Goal: Find specific page/section: Find specific page/section

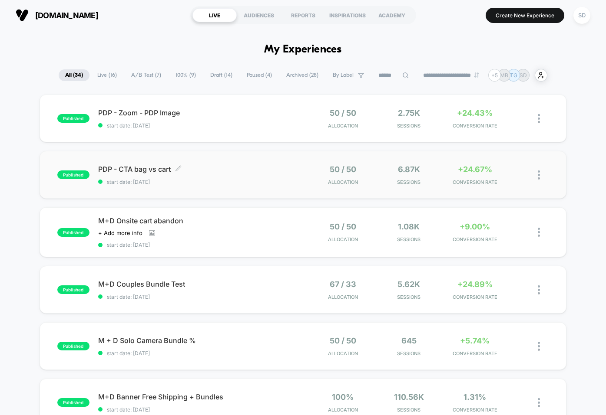
click at [147, 169] on span "PDP - CTA bag vs cart Click to edit experience details" at bounding box center [200, 169] width 204 height 9
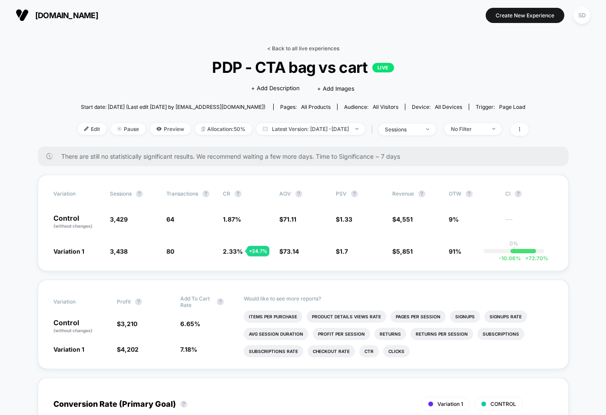
click at [274, 46] on link "< Back to all live experiences" at bounding box center [303, 48] width 72 height 7
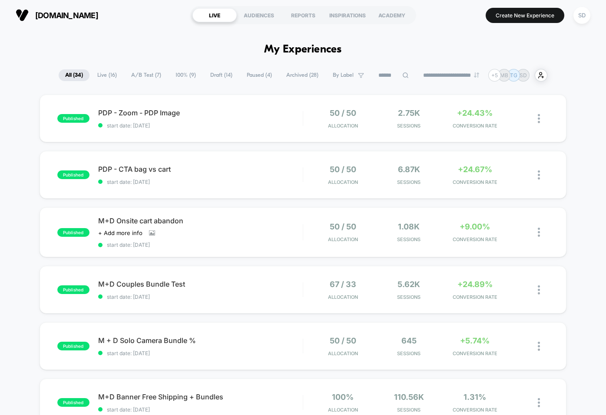
click at [145, 81] on span "A/B Test ( 7 )" at bounding box center [146, 75] width 43 height 12
